Goal: Information Seeking & Learning: Understand process/instructions

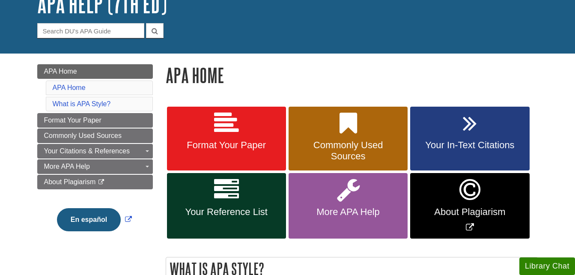
scroll to position [69, 0]
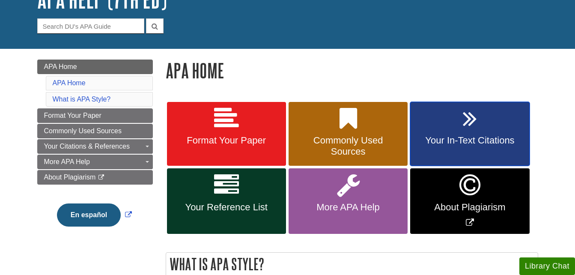
click at [481, 137] on span "Your In-Text Citations" at bounding box center [470, 140] width 106 height 11
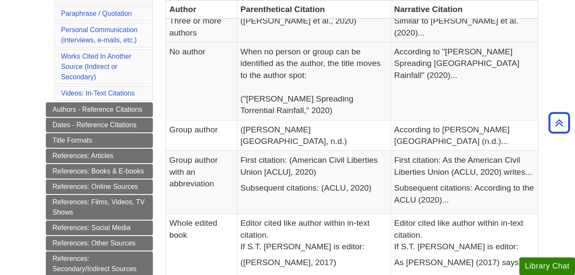
scroll to position [308, 0]
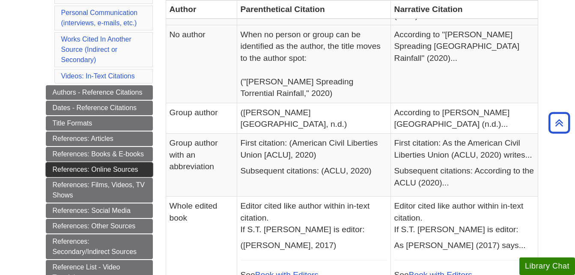
click at [122, 170] on link "References: Online Sources" at bounding box center [99, 169] width 107 height 15
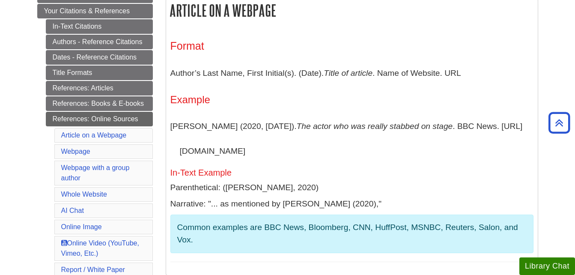
scroll to position [171, 0]
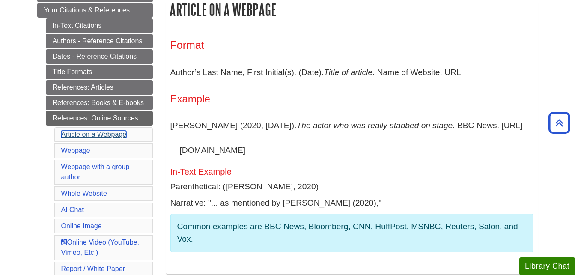
click at [104, 137] on link "Article on a Webpage" at bounding box center [94, 134] width 66 height 7
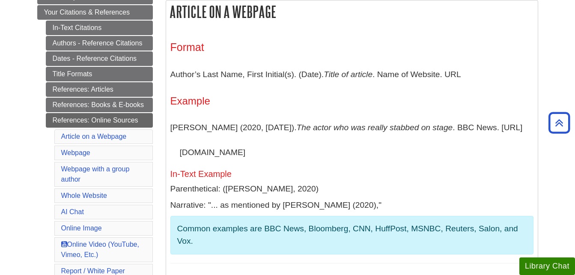
click at [72, 148] on li "Webpage" at bounding box center [103, 153] width 98 height 15
click at [86, 150] on link "Webpage" at bounding box center [75, 152] width 29 height 7
